Goal: Transaction & Acquisition: Purchase product/service

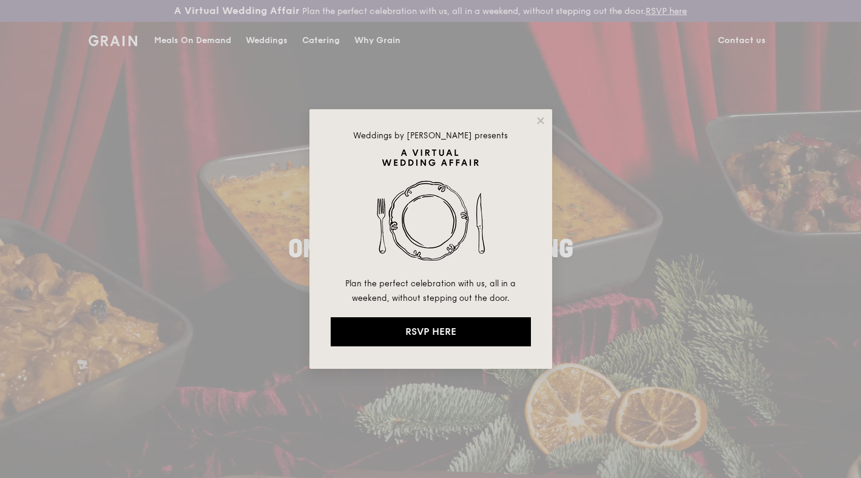
click at [547, 117] on div "Weddings by [PERSON_NAME] presents Plan the perfect celebration with us, all in…" at bounding box center [431, 239] width 243 height 260
click at [543, 117] on icon at bounding box center [540, 120] width 7 height 7
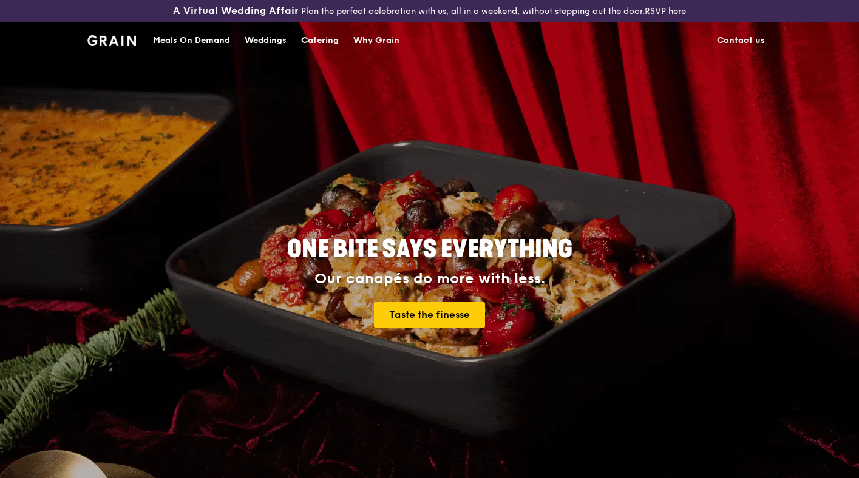
click at [190, 39] on div "Meals On Demand" at bounding box center [191, 40] width 77 height 36
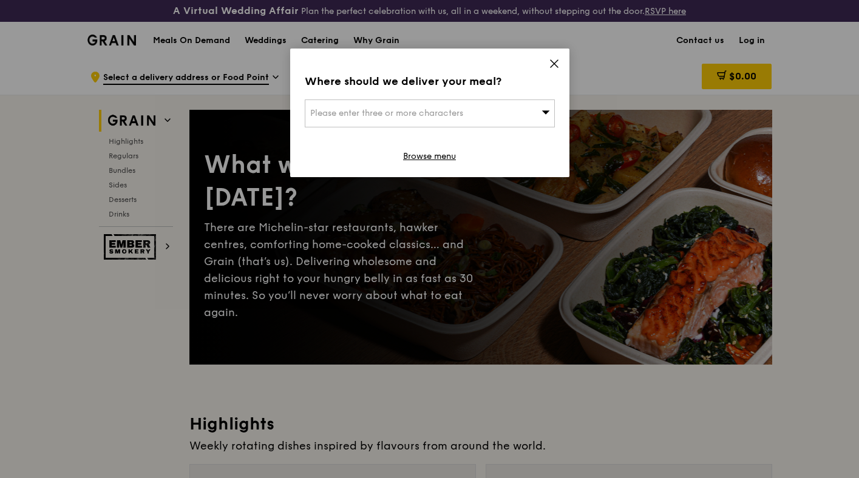
click at [371, 117] on span "Please enter three or more characters" at bounding box center [386, 113] width 153 height 10
click at [371, 117] on input "search" at bounding box center [429, 113] width 249 height 27
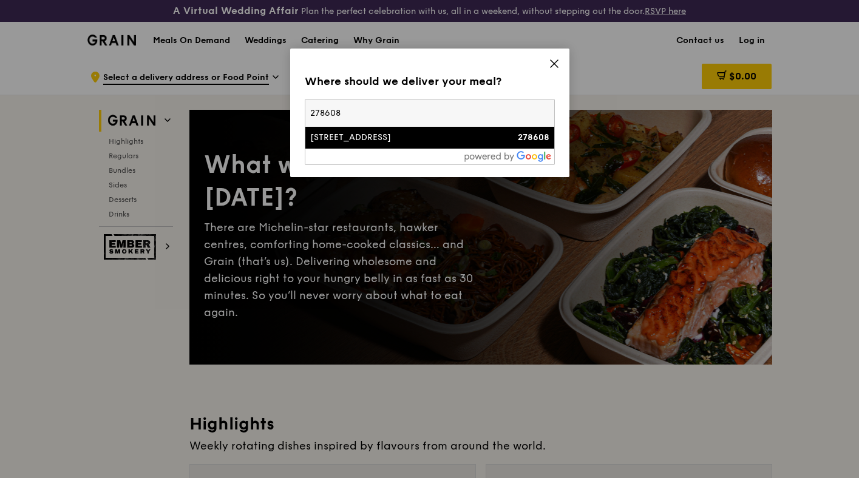
type input "278608"
click at [372, 144] on li "[STREET_ADDRESS] 278608" at bounding box center [429, 138] width 249 height 22
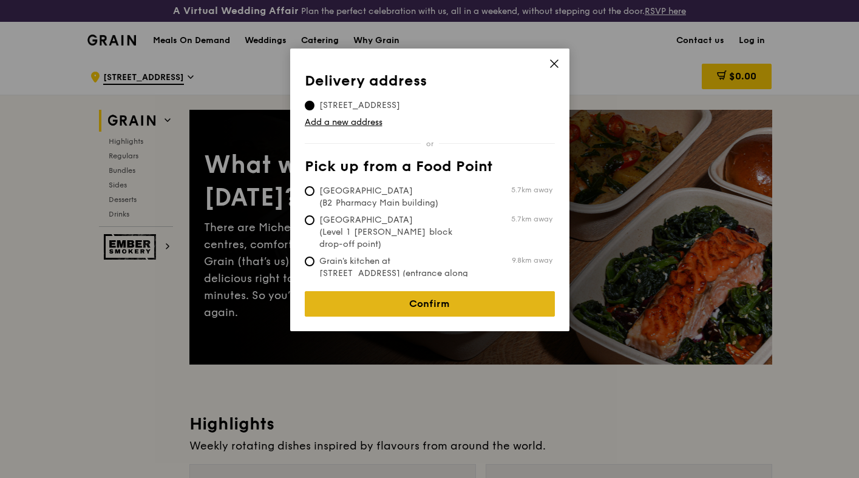
click at [396, 296] on link "Confirm" at bounding box center [430, 303] width 250 height 25
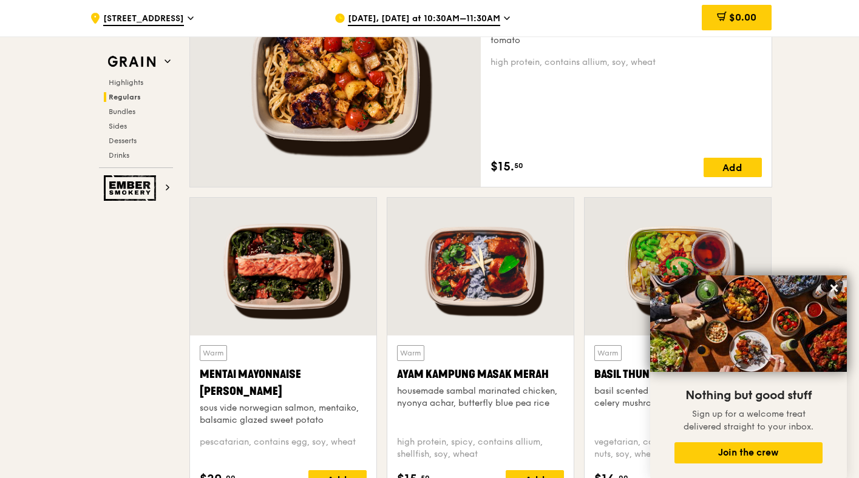
scroll to position [981, 0]
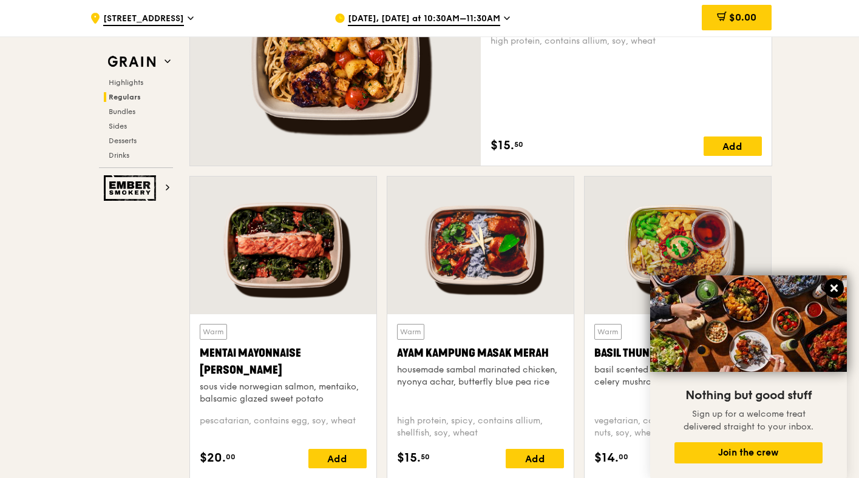
click at [837, 285] on icon at bounding box center [833, 288] width 7 height 7
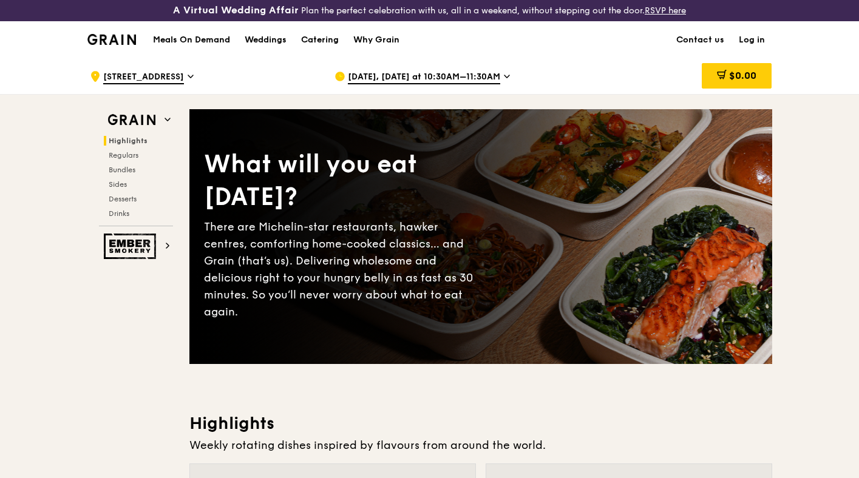
scroll to position [0, 0]
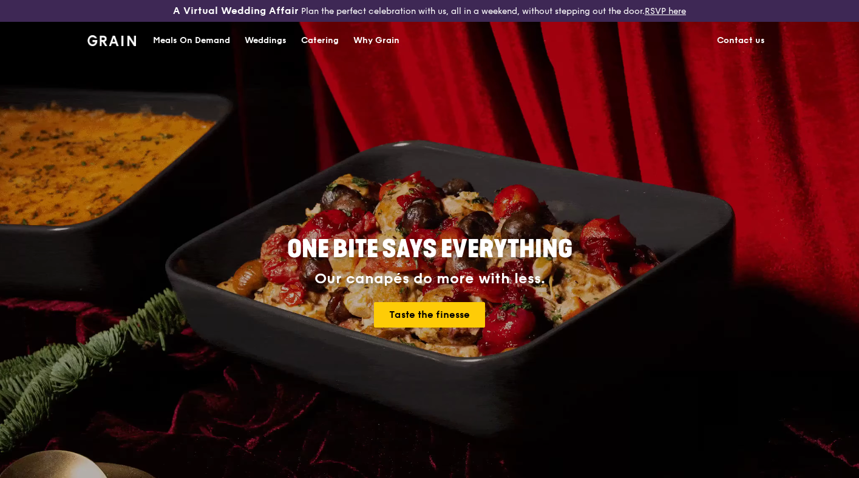
click at [214, 41] on div "Meals On Demand" at bounding box center [191, 40] width 77 height 36
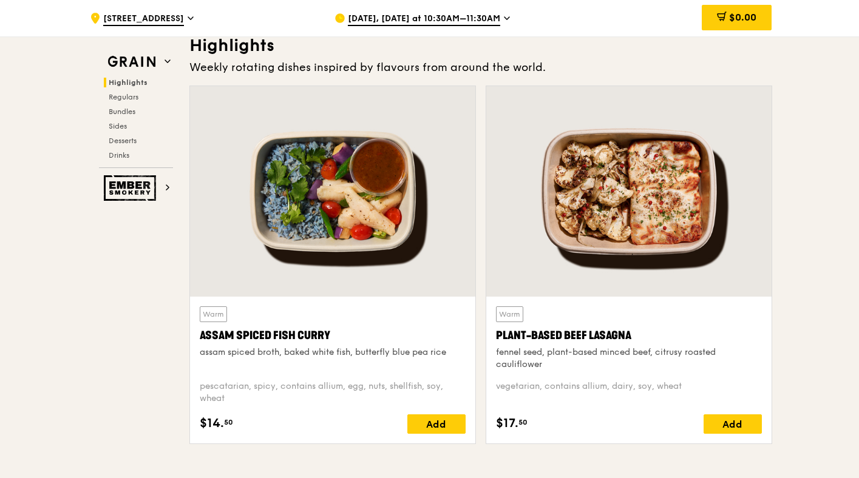
scroll to position [376, 0]
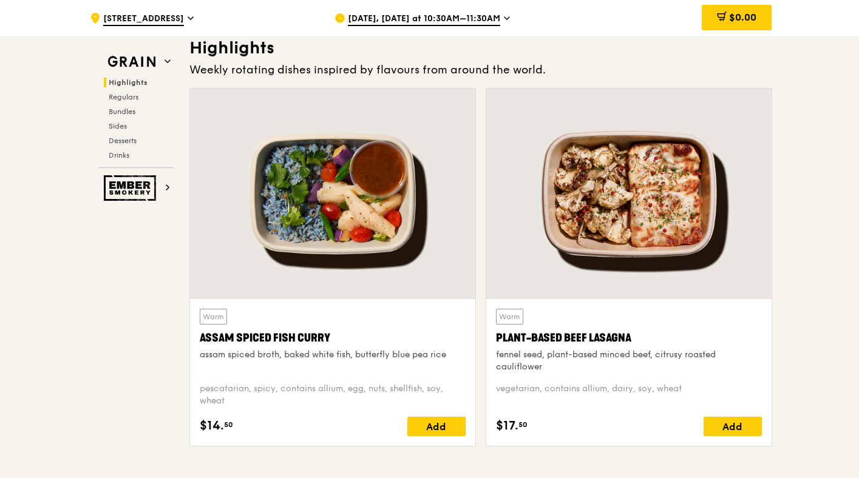
click at [383, 151] on div at bounding box center [332, 194] width 285 height 211
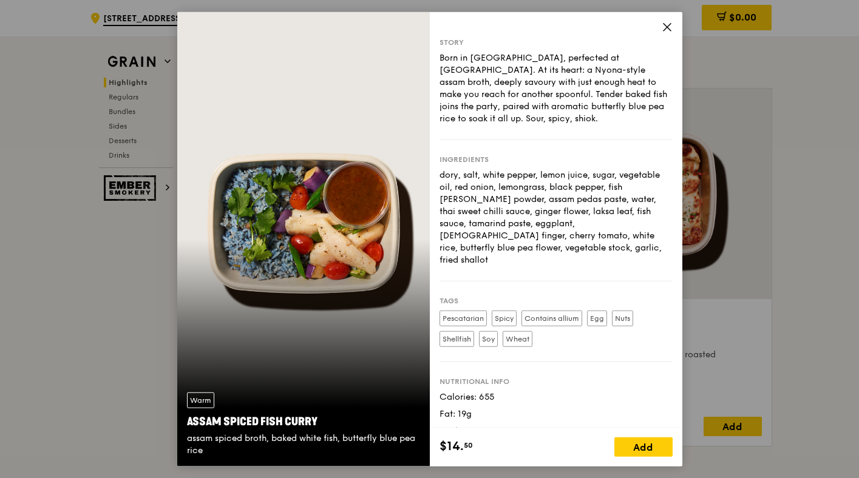
scroll to position [24, 0]
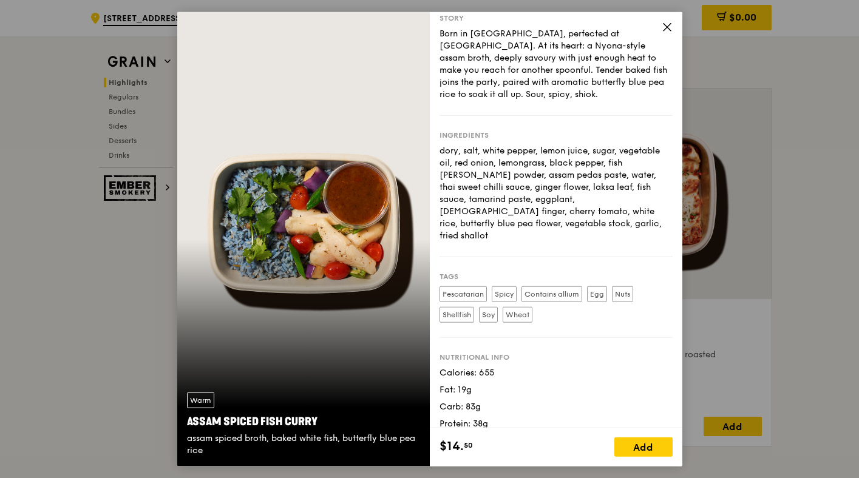
click at [666, 26] on icon at bounding box center [666, 27] width 7 height 7
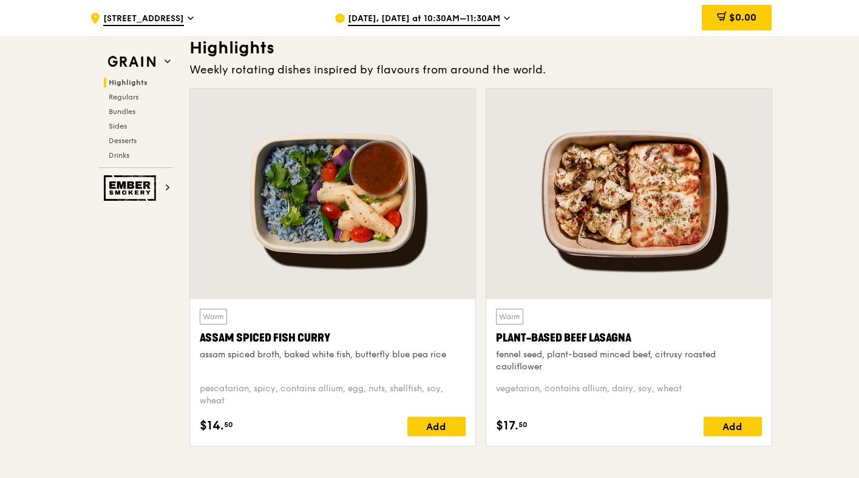
click at [398, 183] on div at bounding box center [332, 194] width 285 height 211
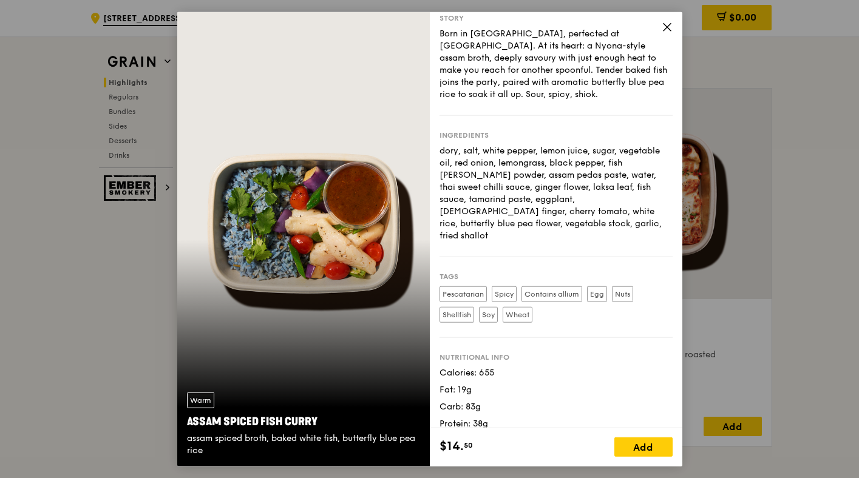
click at [668, 23] on icon at bounding box center [667, 27] width 11 height 11
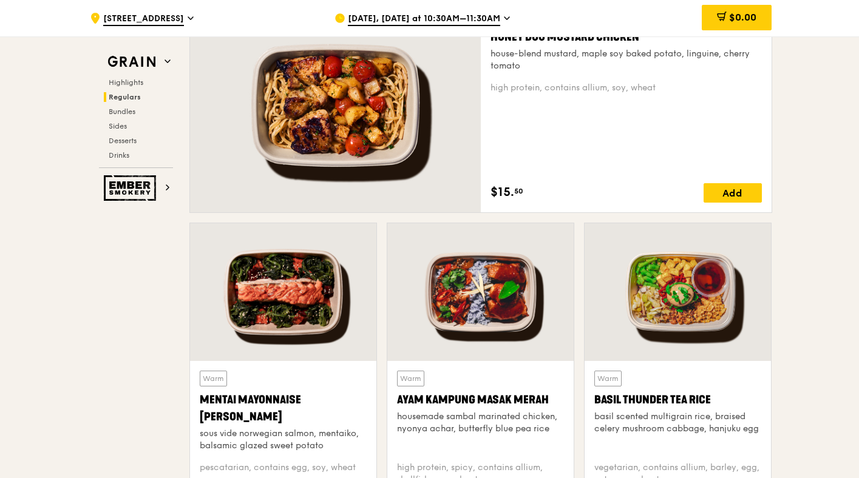
scroll to position [1019, 0]
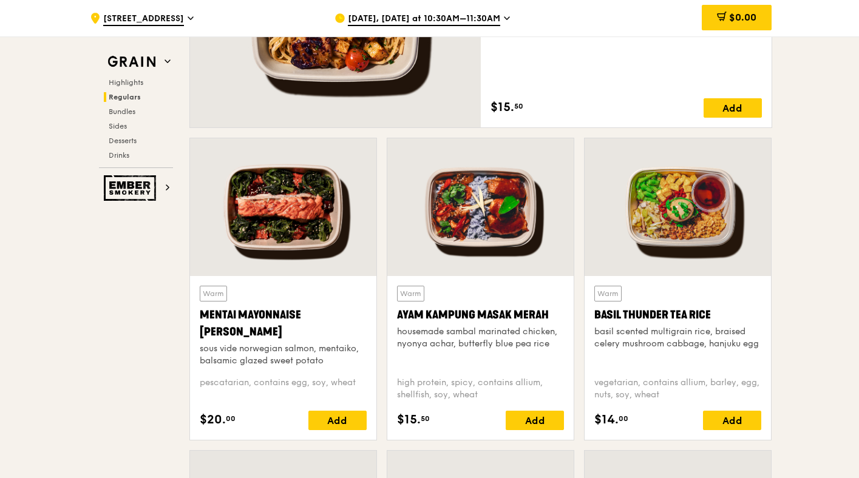
click at [308, 253] on div at bounding box center [283, 207] width 186 height 138
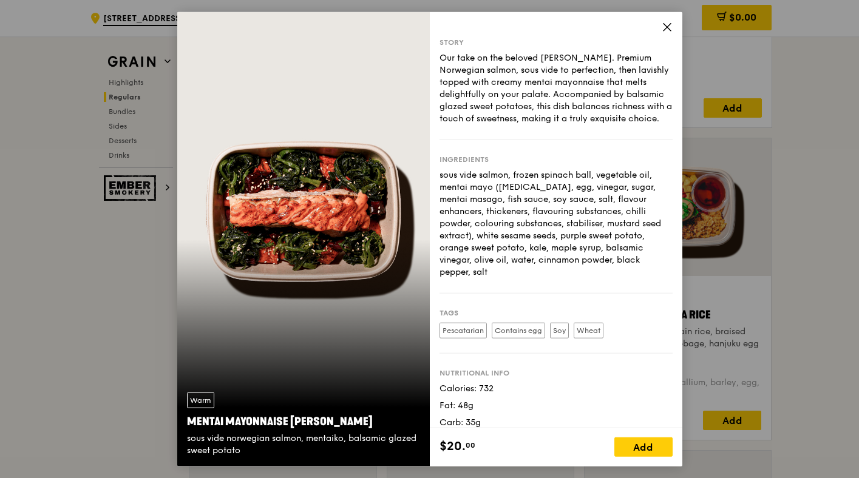
click at [664, 29] on icon at bounding box center [666, 27] width 7 height 7
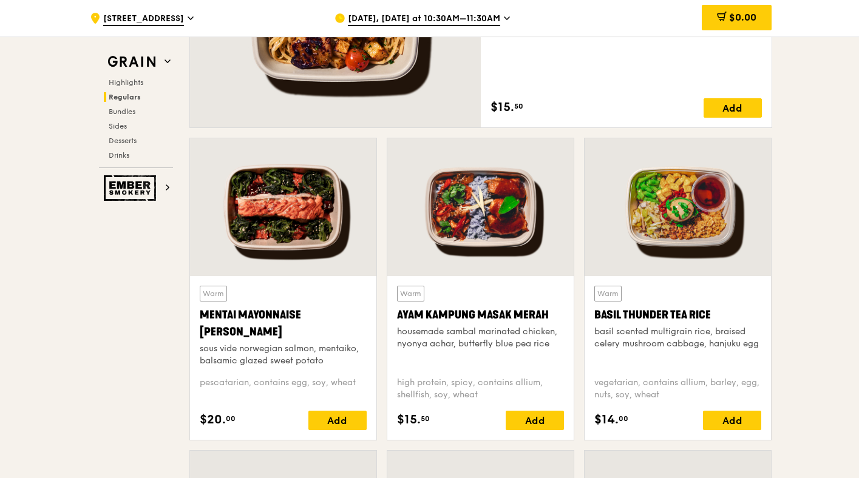
click at [613, 226] on div at bounding box center [678, 207] width 186 height 138
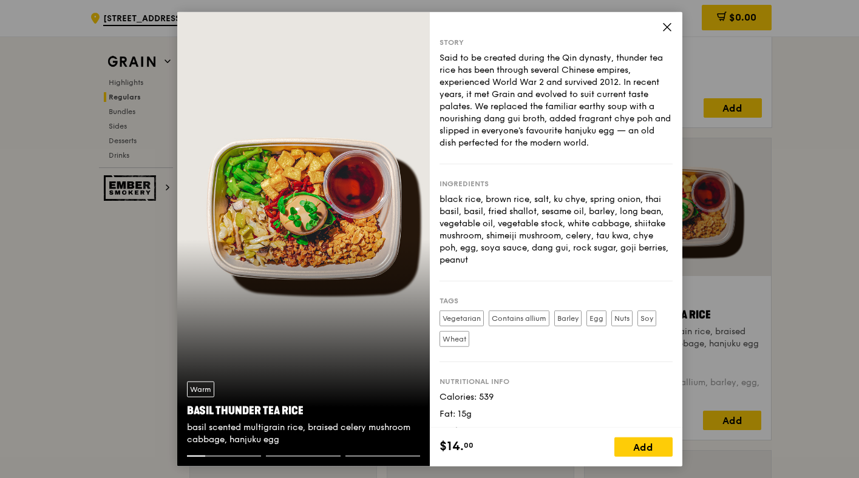
click at [665, 31] on icon at bounding box center [667, 27] width 11 height 11
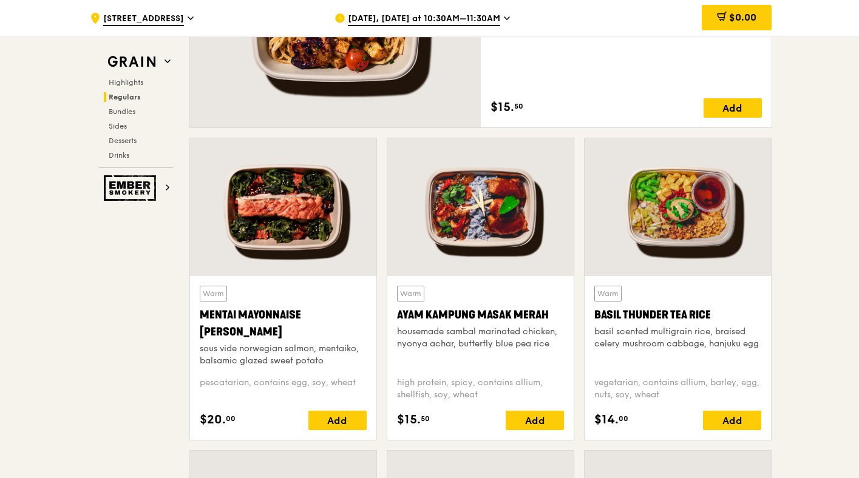
click at [470, 242] on div at bounding box center [480, 207] width 186 height 138
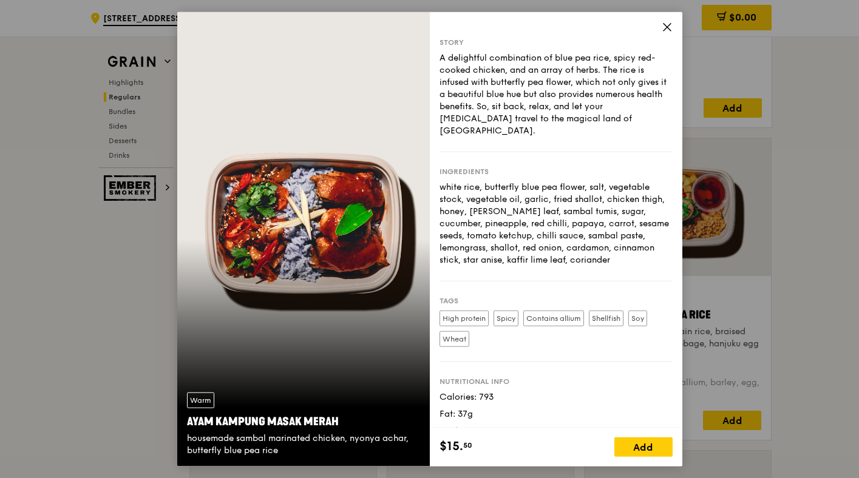
click at [665, 28] on icon at bounding box center [666, 27] width 7 height 7
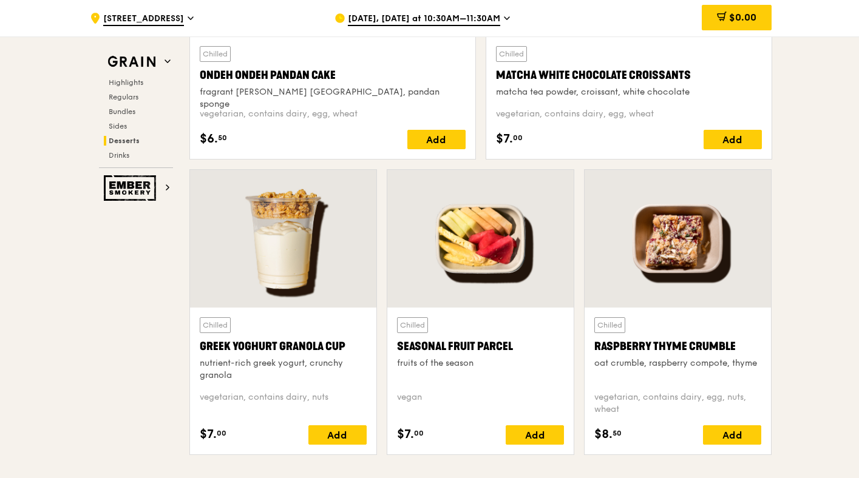
scroll to position [3769, 0]
